Goal: Obtain resource: Download file/media

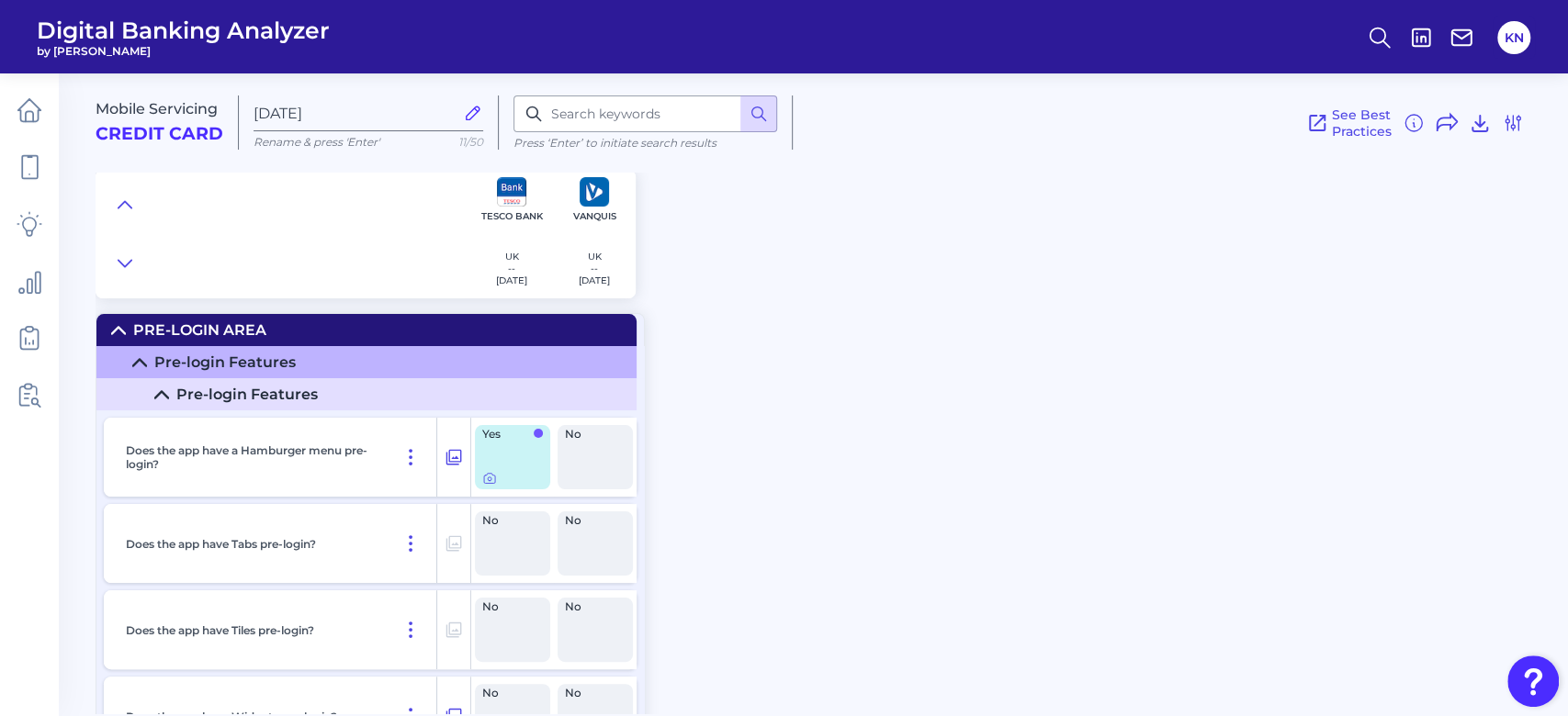
scroll to position [5509, 0]
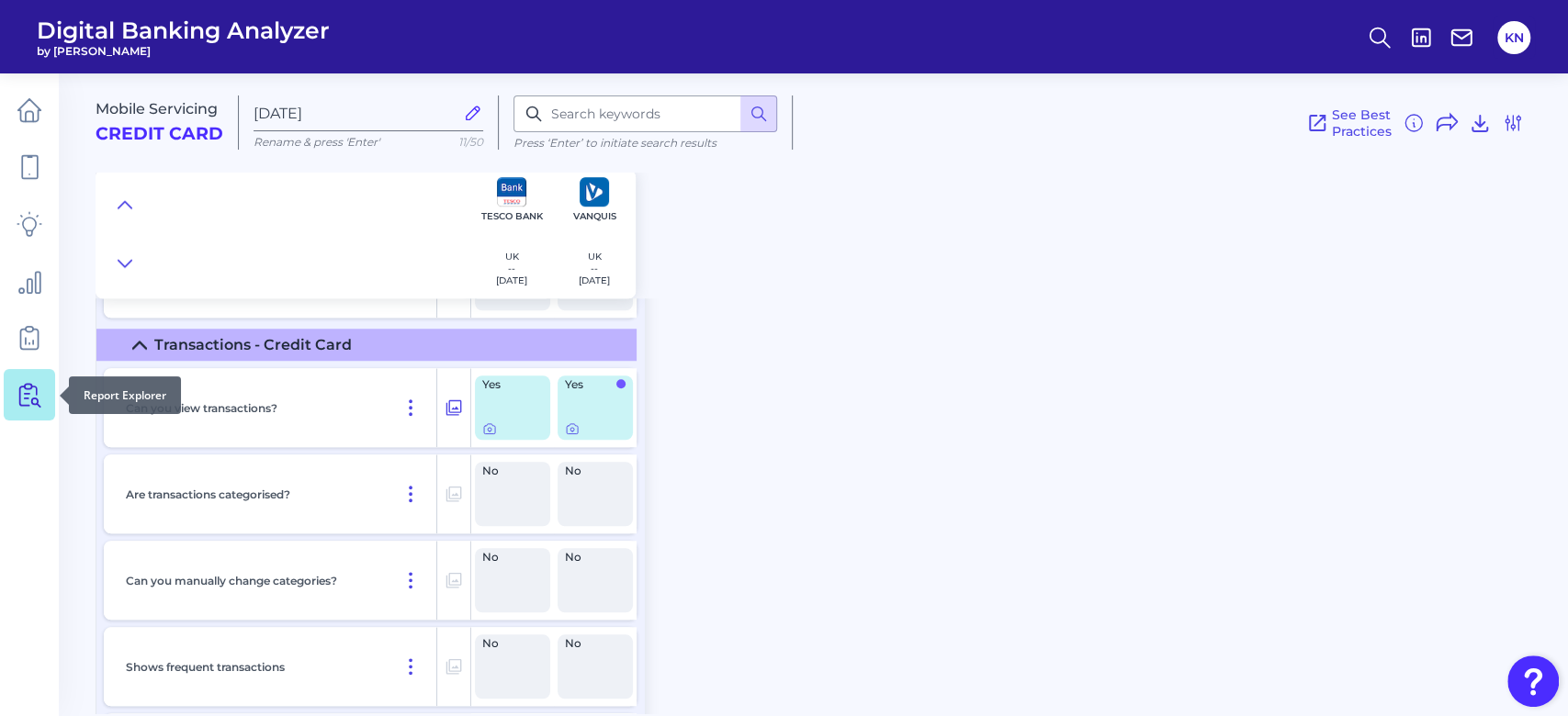
click at [32, 405] on icon at bounding box center [29, 395] width 25 height 25
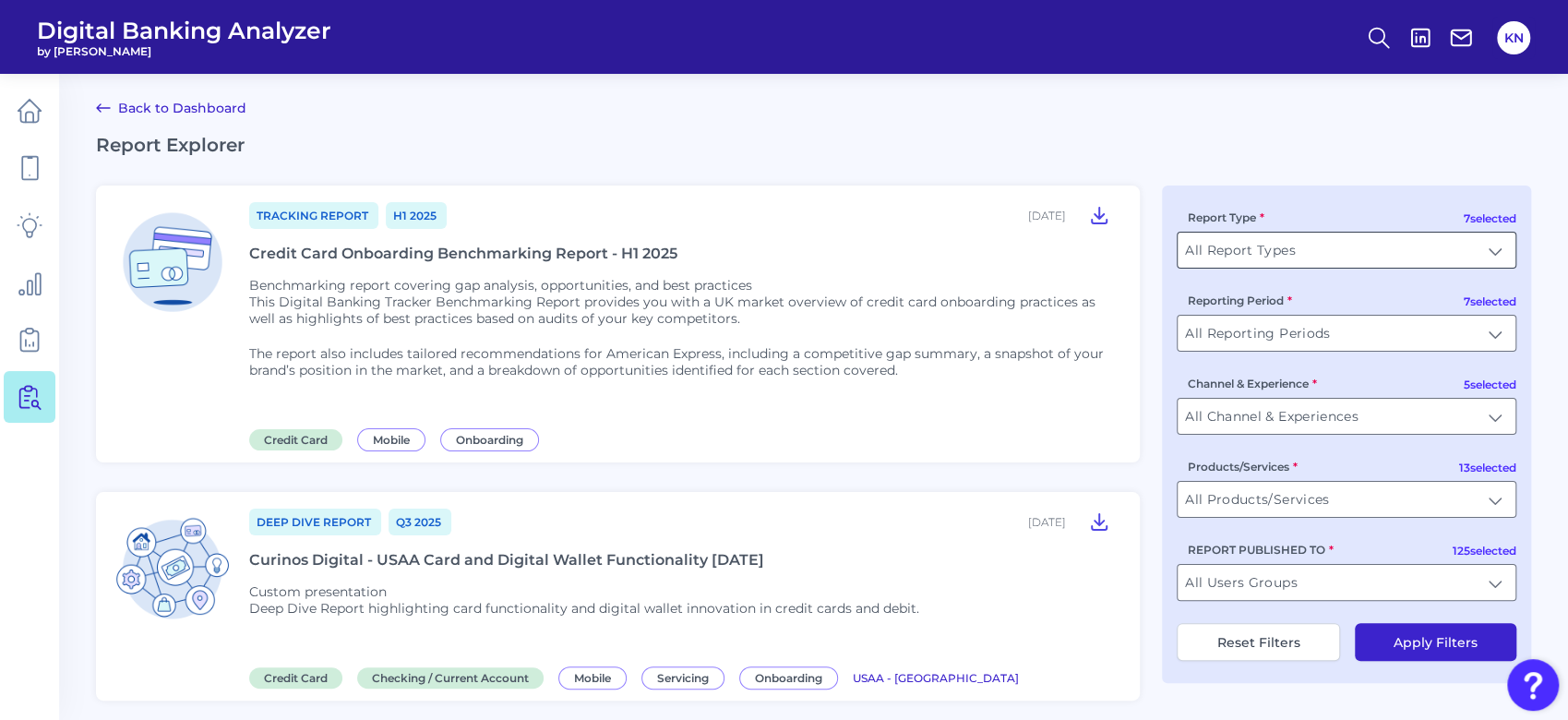
click at [1479, 250] on input "All Report Types" at bounding box center [1347, 250] width 338 height 35
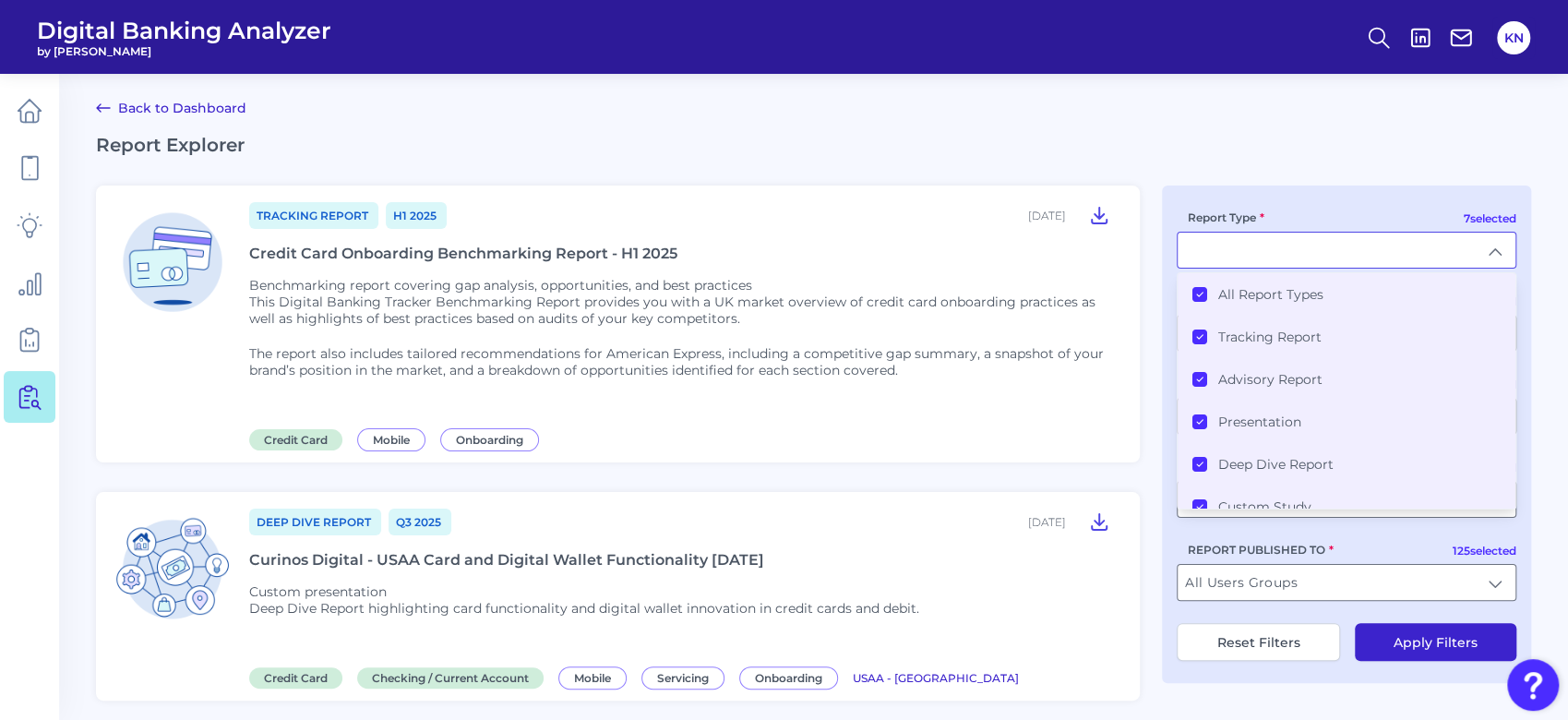
click at [377, 256] on div "Credit Card Onboarding Benchmarking Report - H1 2025" at bounding box center [463, 253] width 428 height 18
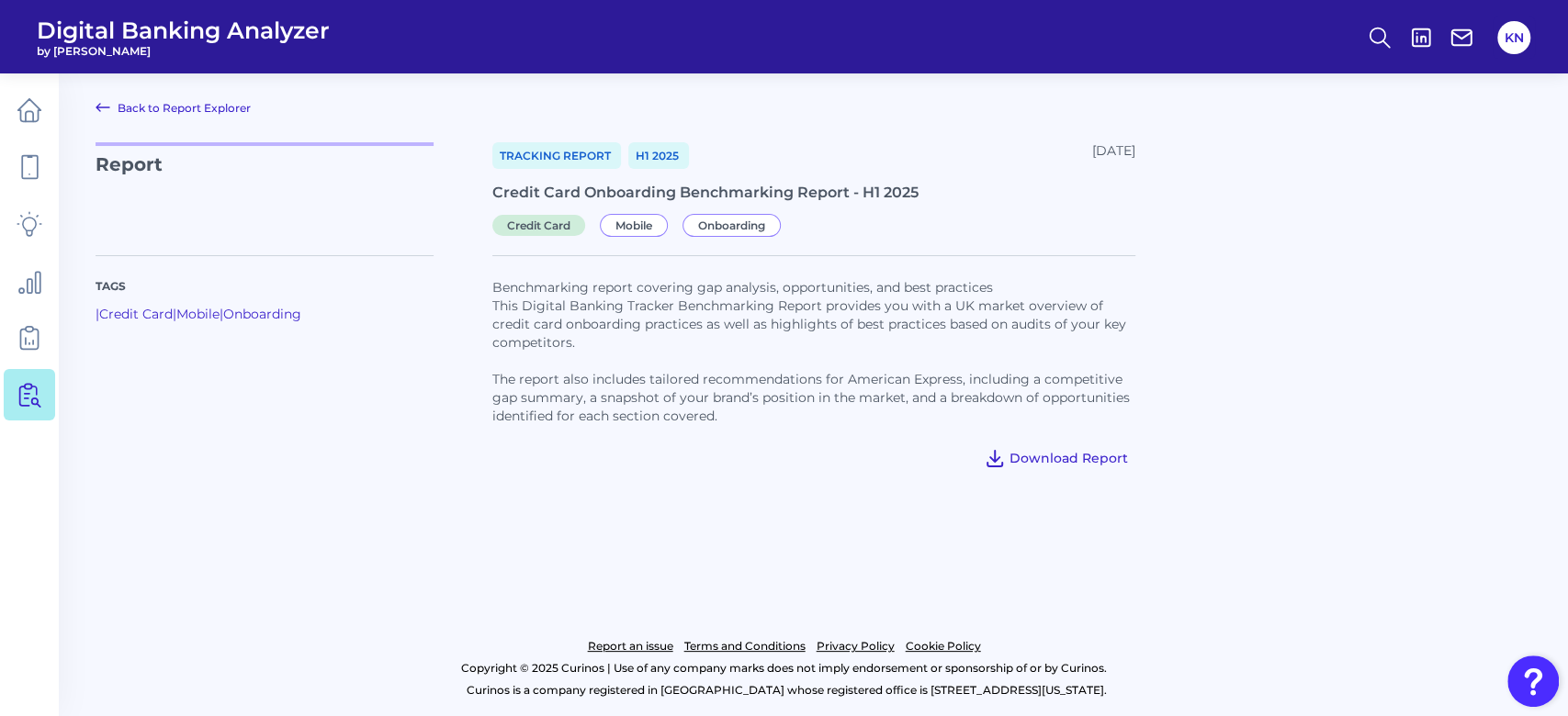
click at [1071, 449] on button "Download Report" at bounding box center [1055, 458] width 159 height 29
click at [1107, 460] on span "Download Report" at bounding box center [1068, 458] width 118 height 17
click at [1082, 4] on header "Digital Banking Analyzer by Curinos KN" at bounding box center [784, 36] width 1568 height 73
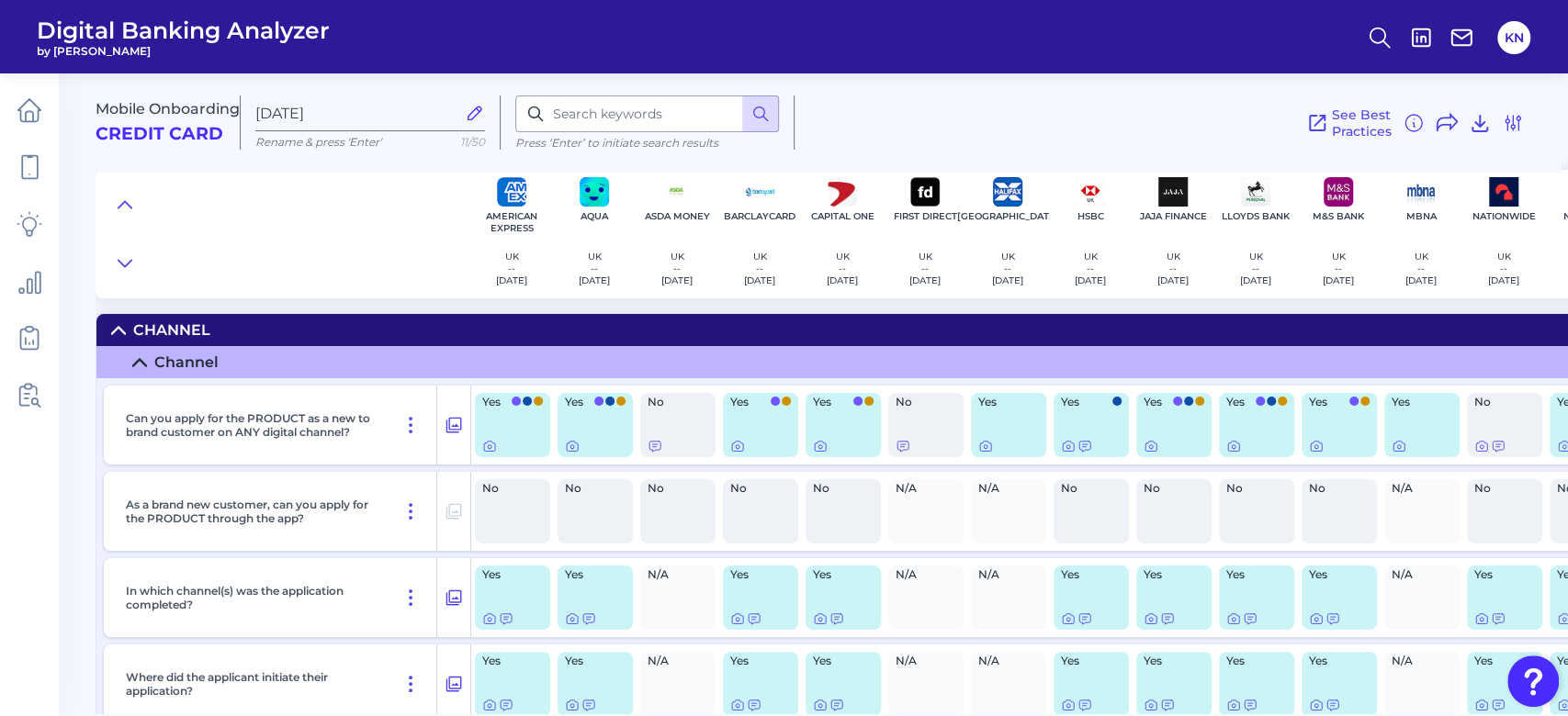
scroll to position [3164, 532]
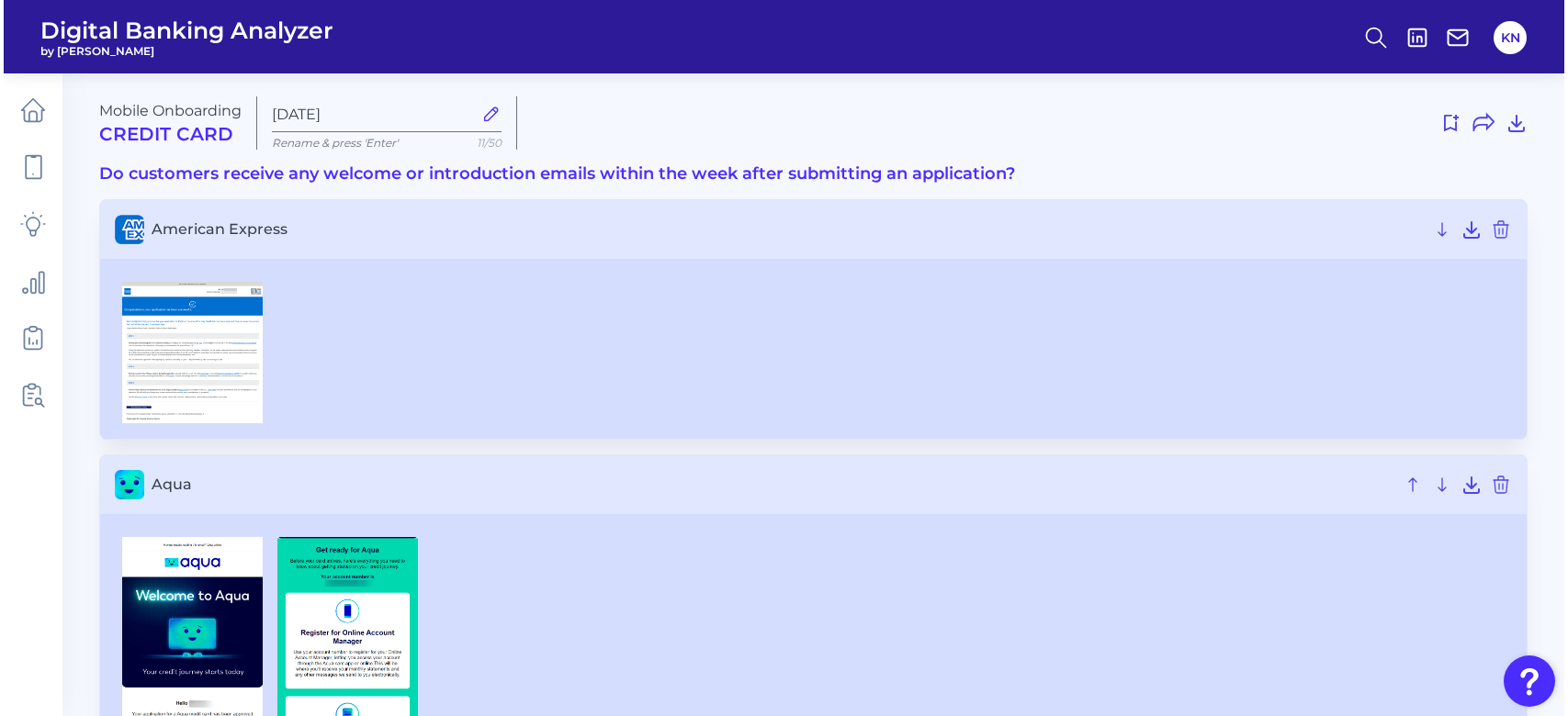
scroll to position [2730, 0]
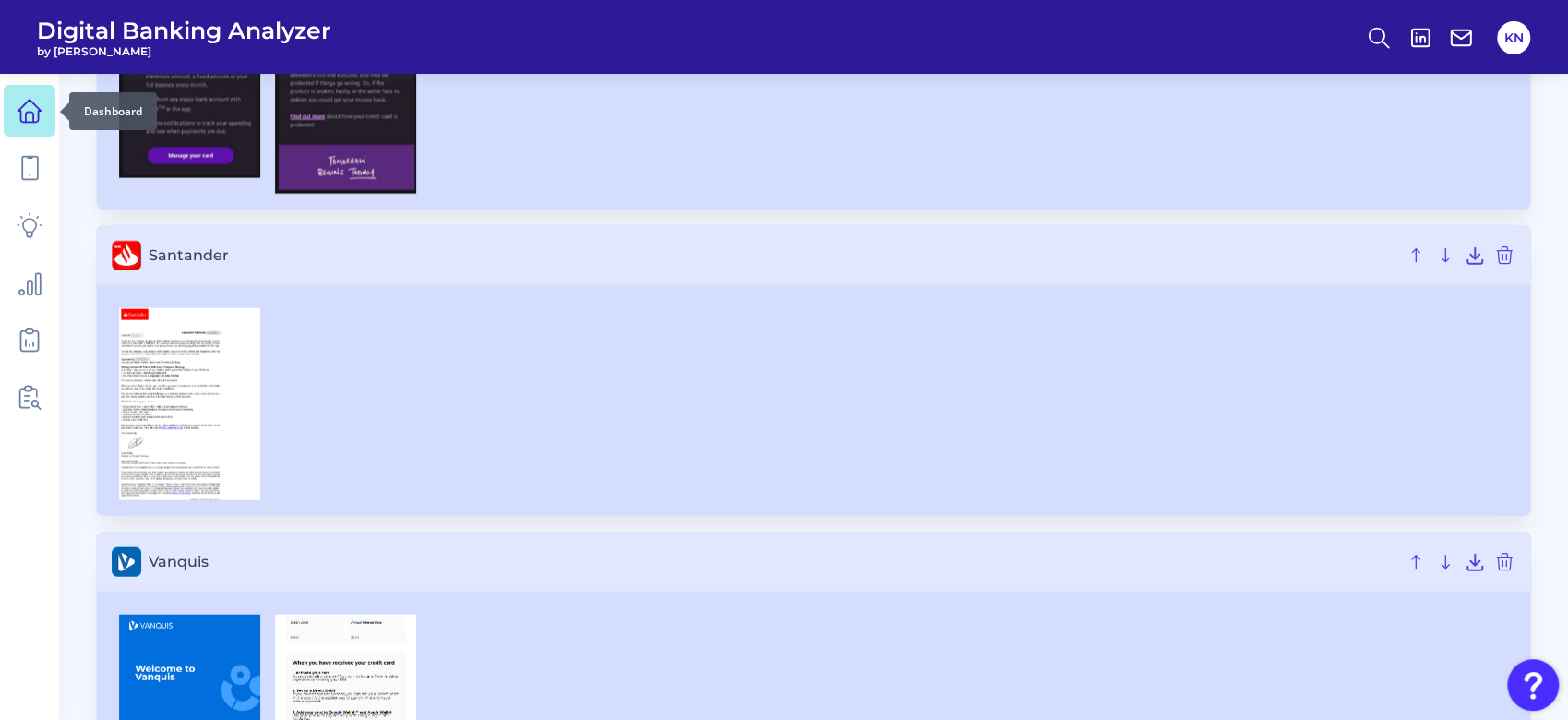
click at [15, 118] on link at bounding box center [29, 110] width 52 height 52
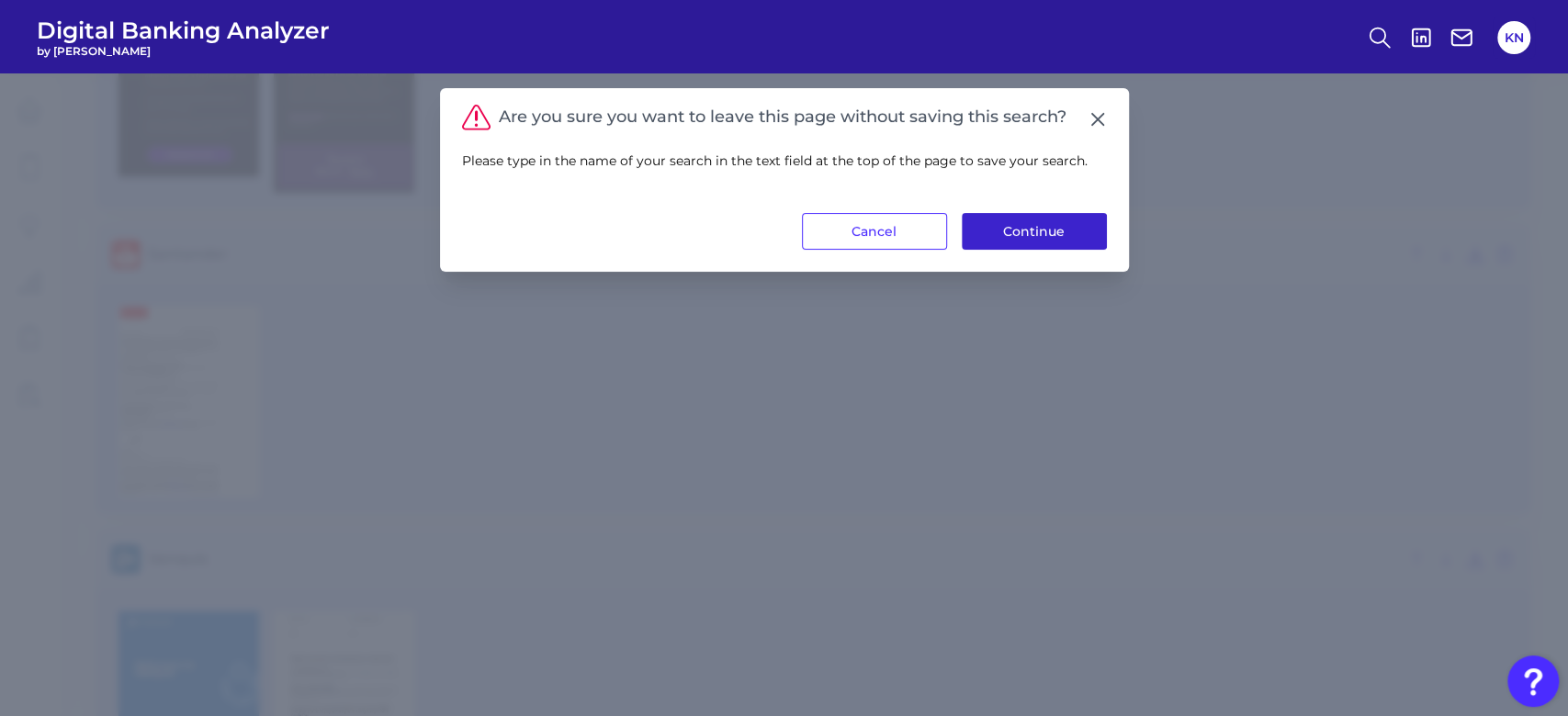
click at [1019, 221] on button "Continue" at bounding box center [1034, 232] width 146 height 37
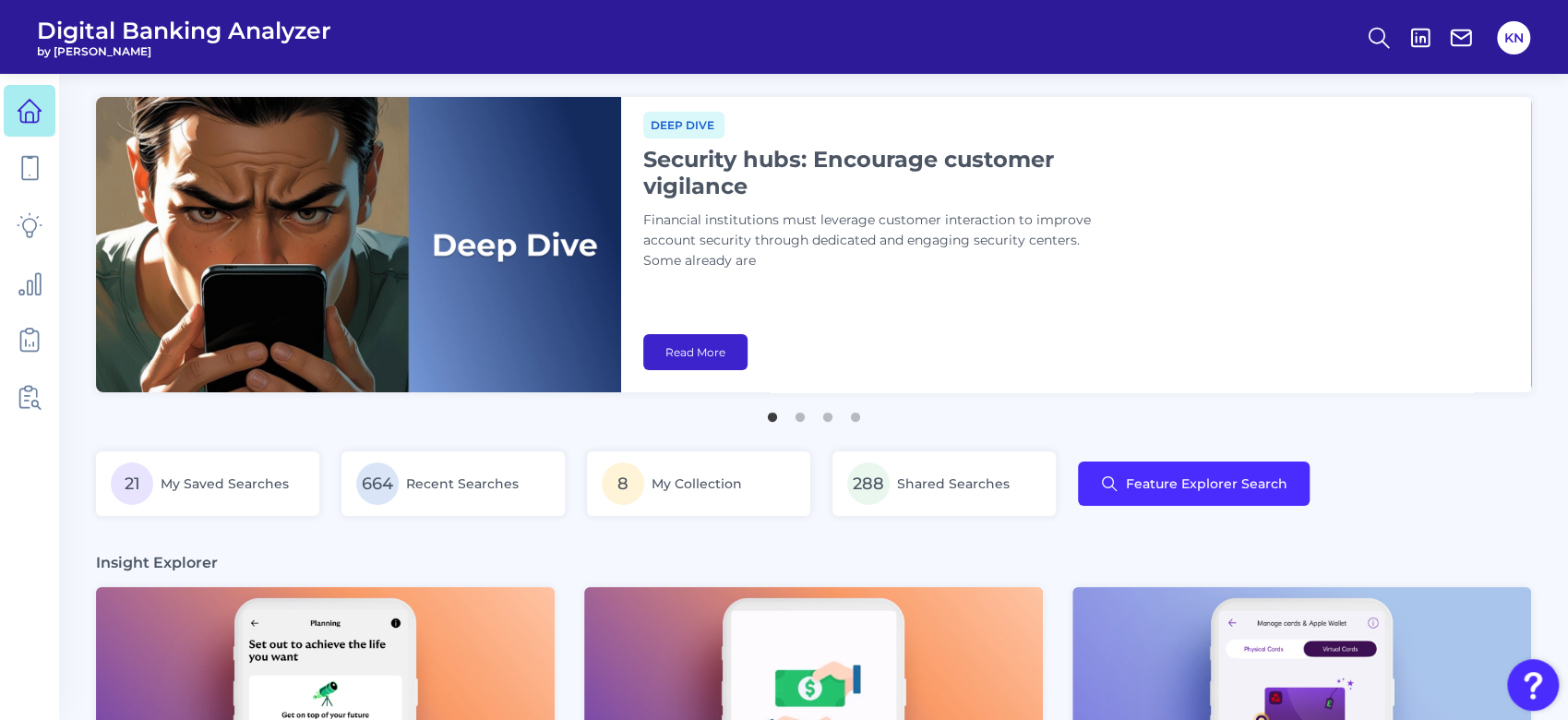
click at [670, 349] on link "Read More" at bounding box center [695, 352] width 104 height 36
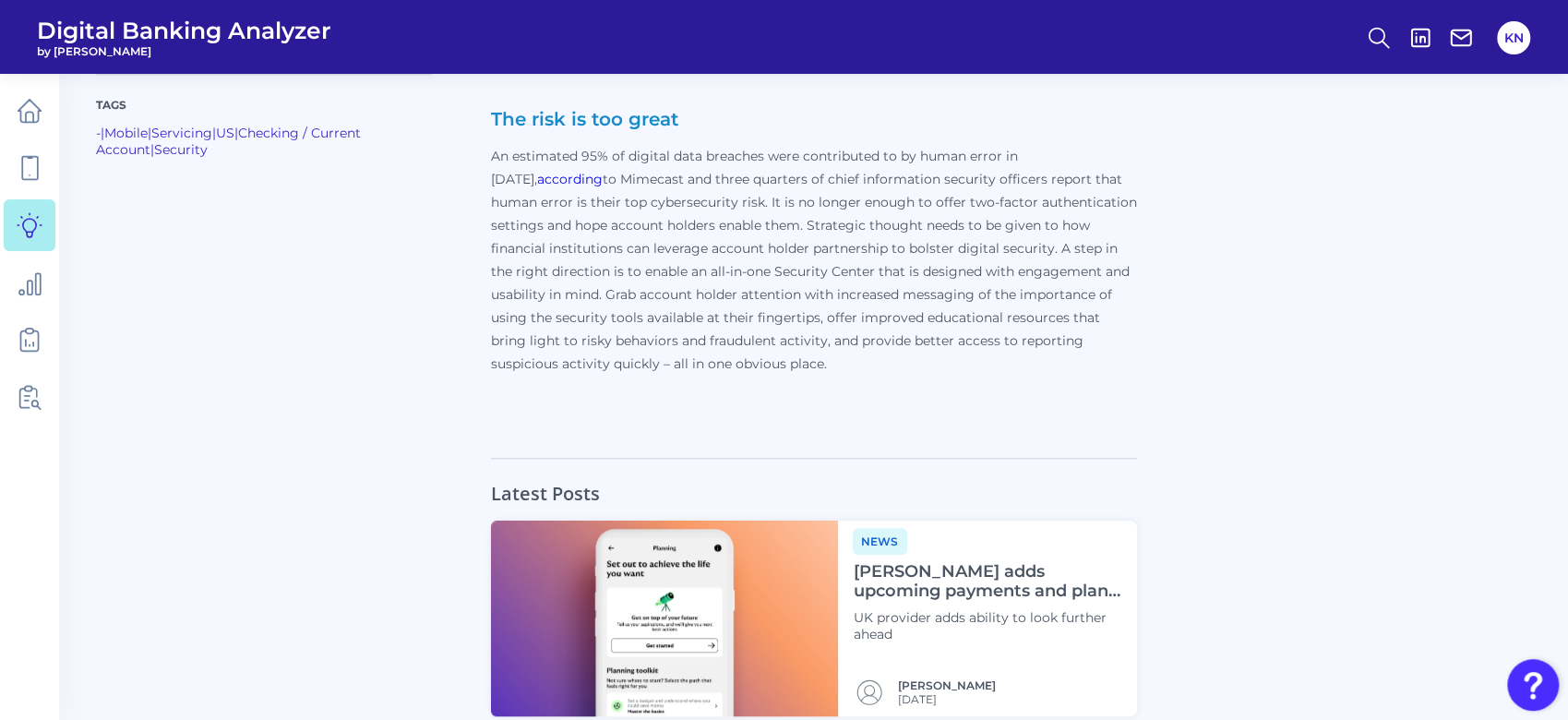
scroll to position [5909, 0]
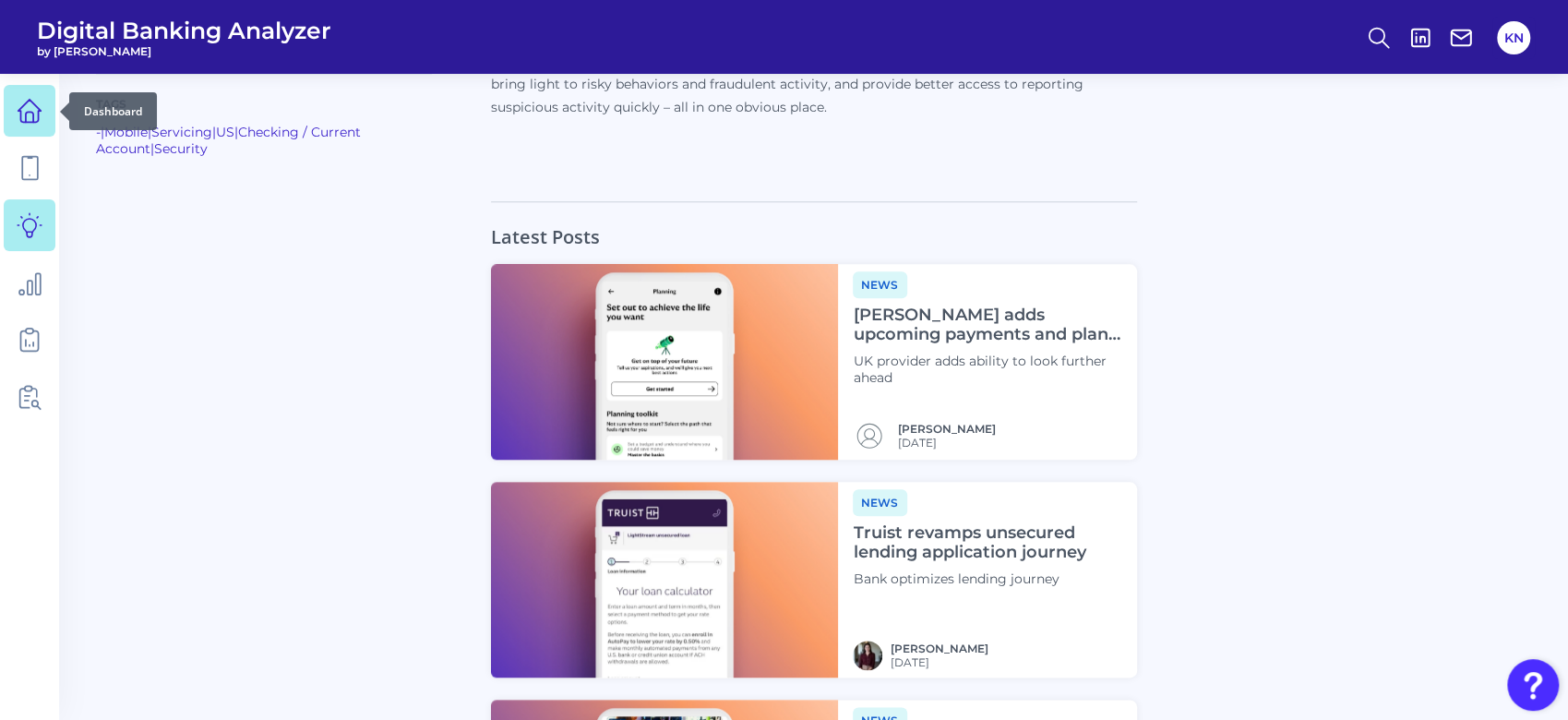
click at [13, 112] on link at bounding box center [29, 110] width 52 height 52
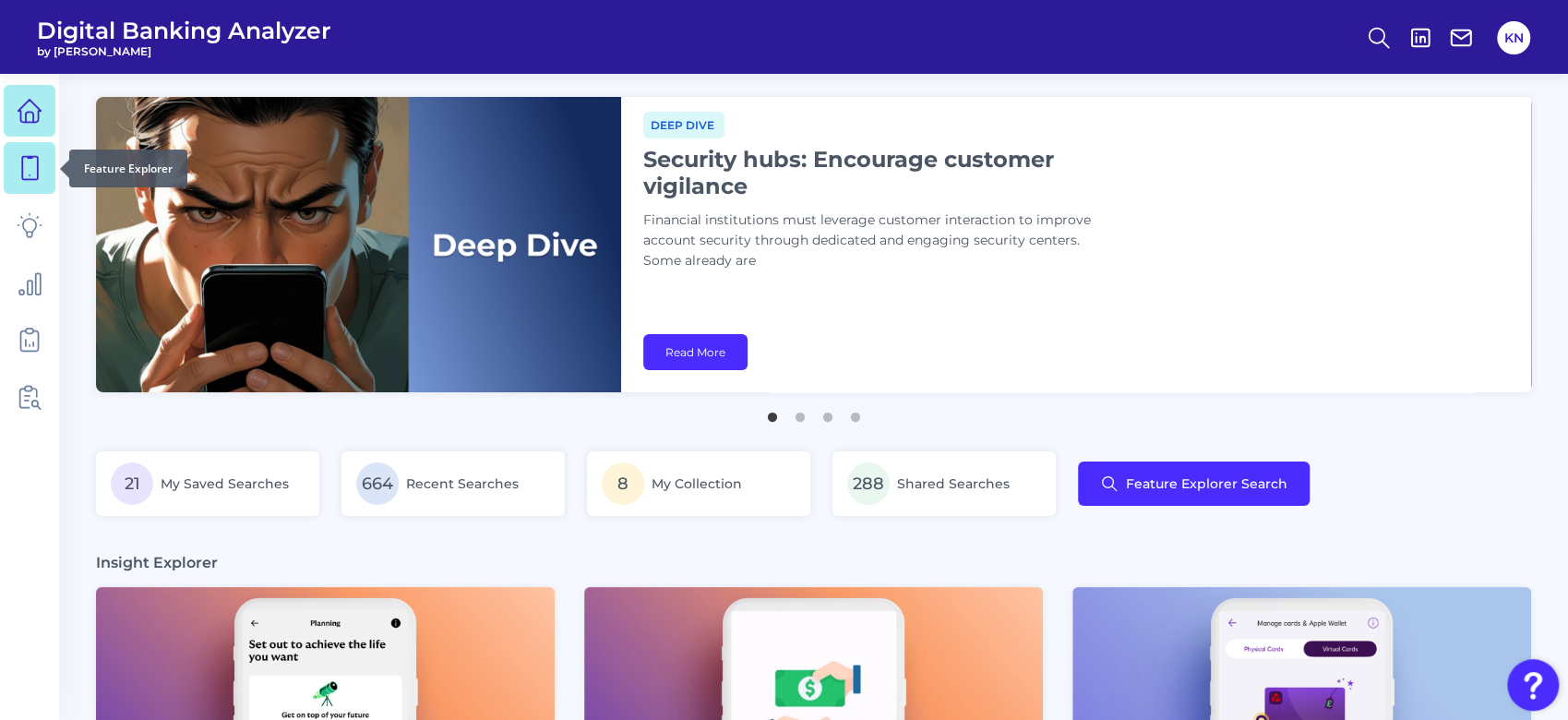
click at [45, 173] on link at bounding box center [29, 168] width 52 height 52
